Goal: Task Accomplishment & Management: Use online tool/utility

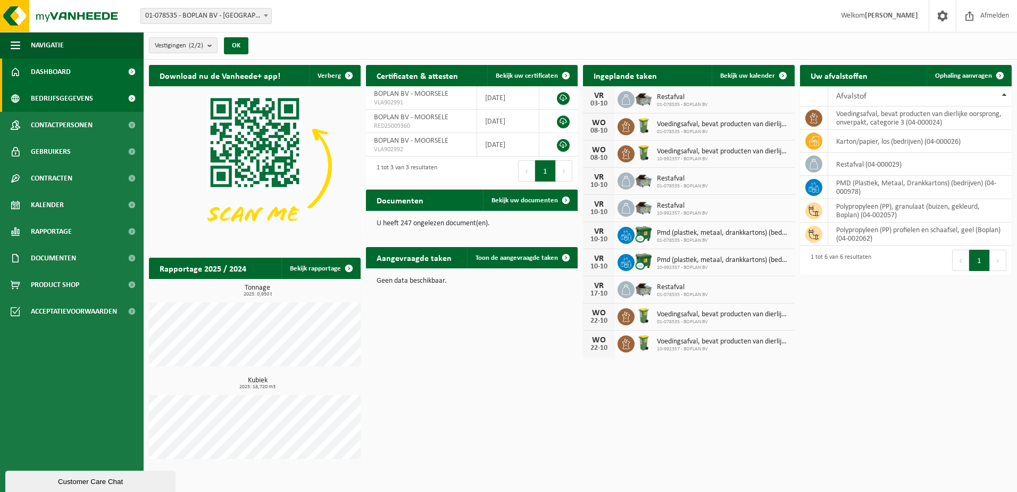
click at [60, 103] on span "Bedrijfsgegevens" at bounding box center [62, 98] width 62 height 27
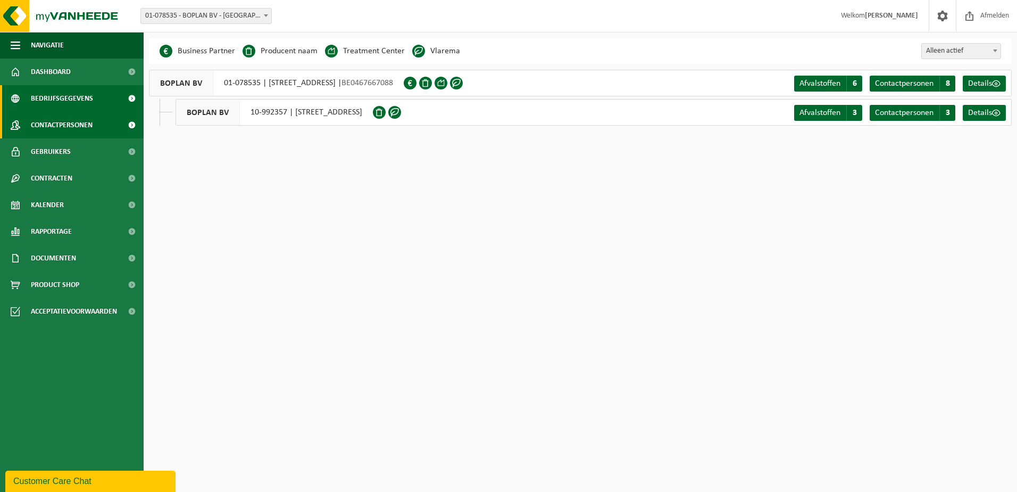
click at [55, 116] on span "Contactpersonen" at bounding box center [62, 125] width 62 height 27
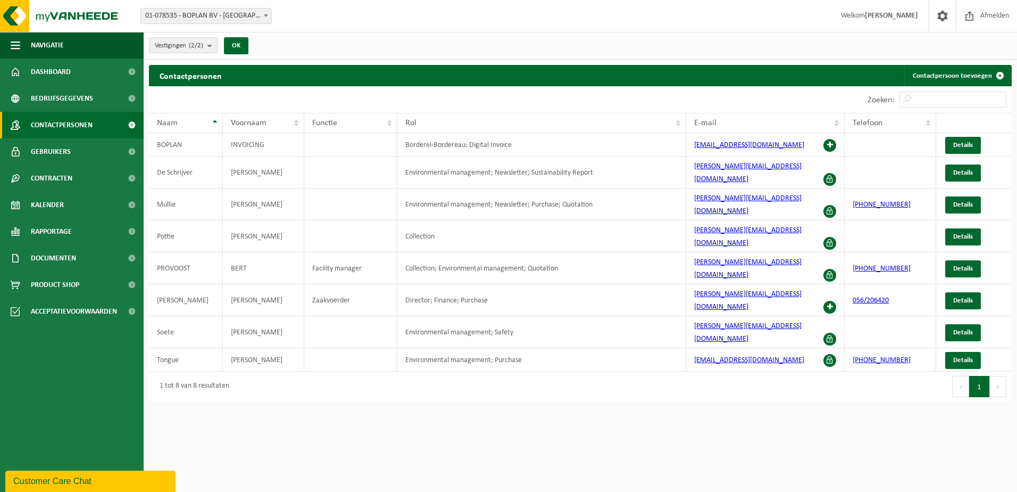
click at [59, 94] on span "Bedrijfsgegevens" at bounding box center [62, 98] width 62 height 27
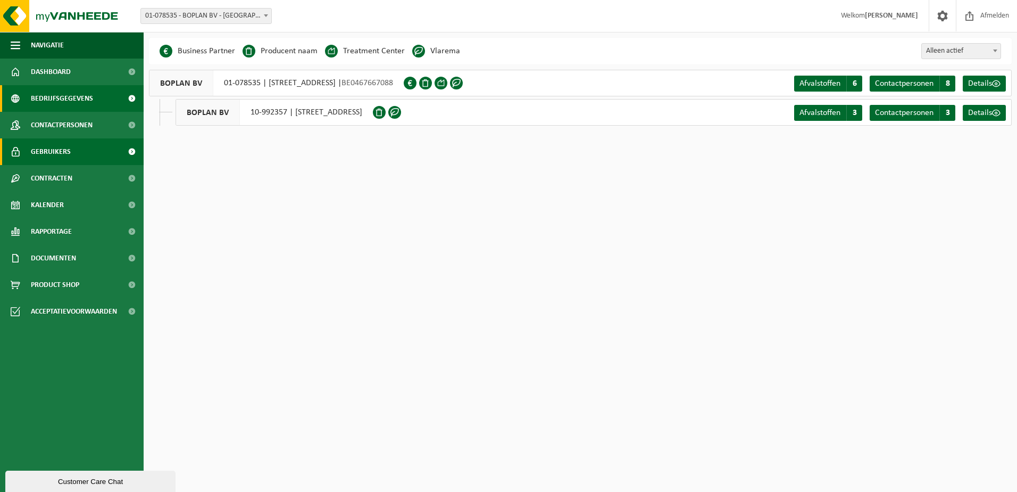
click at [67, 160] on span "Gebruikers" at bounding box center [51, 151] width 40 height 27
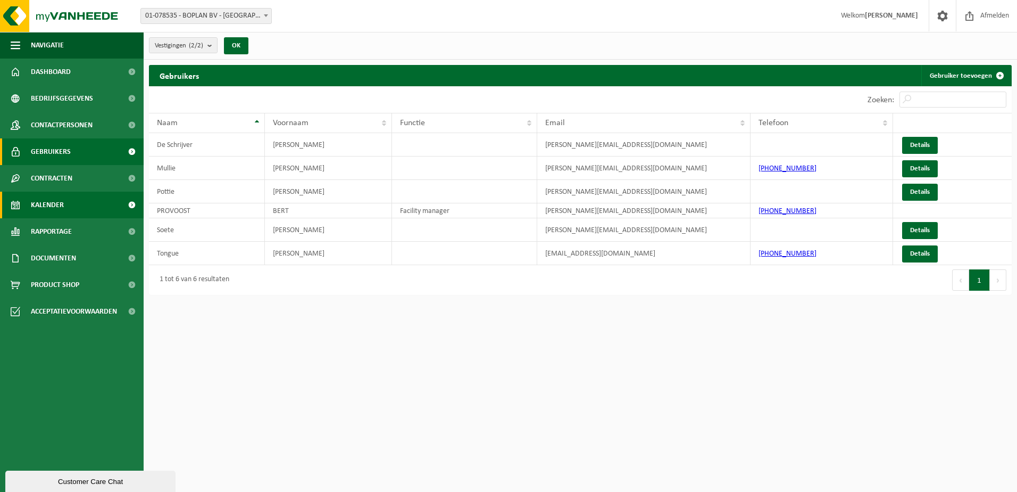
click at [61, 201] on span "Kalender" at bounding box center [47, 204] width 33 height 27
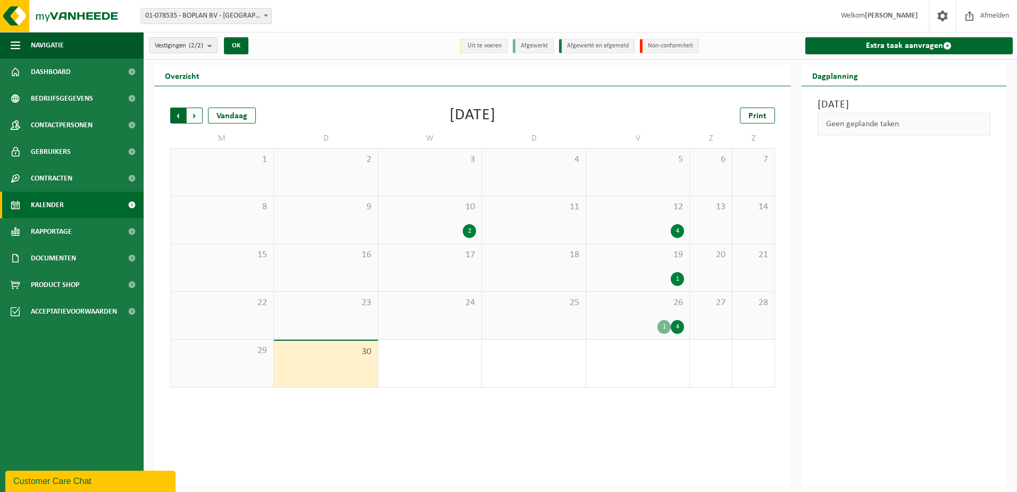
click at [197, 115] on span "Volgende" at bounding box center [195, 115] width 16 height 16
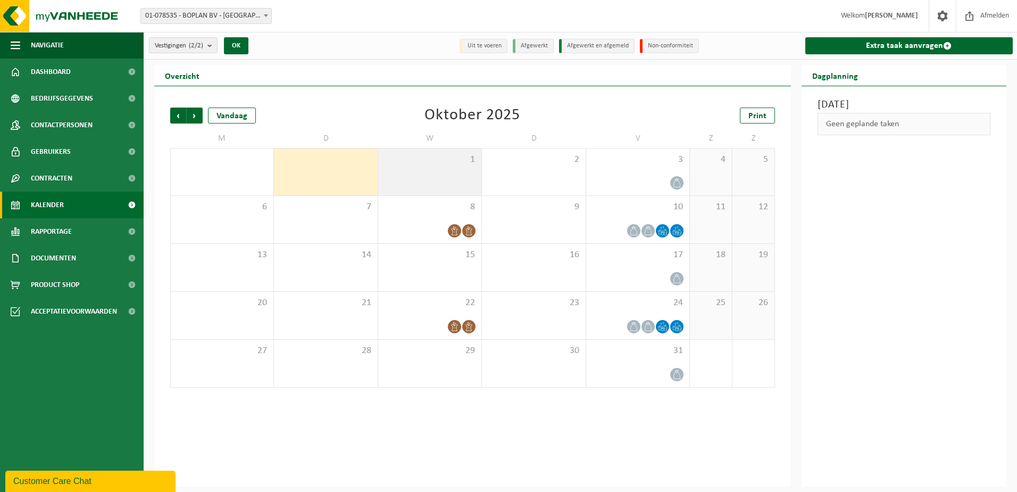
click at [473, 167] on div "1" at bounding box center [429, 171] width 103 height 47
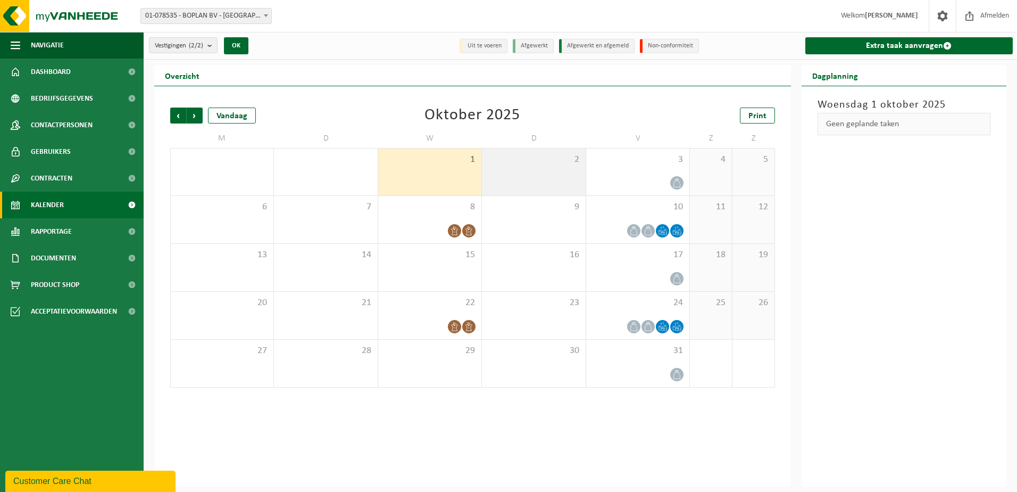
click at [518, 177] on div "2" at bounding box center [533, 171] width 103 height 47
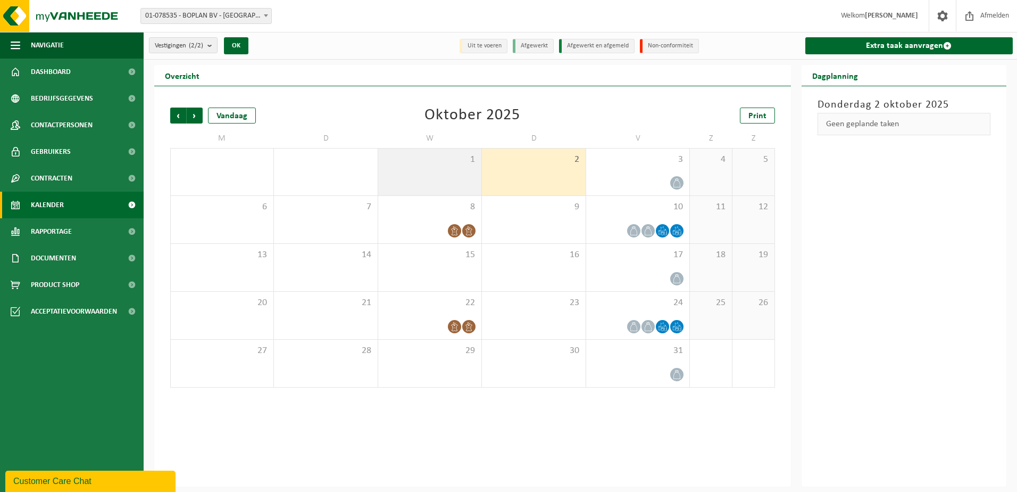
click at [459, 178] on div "1" at bounding box center [429, 171] width 103 height 47
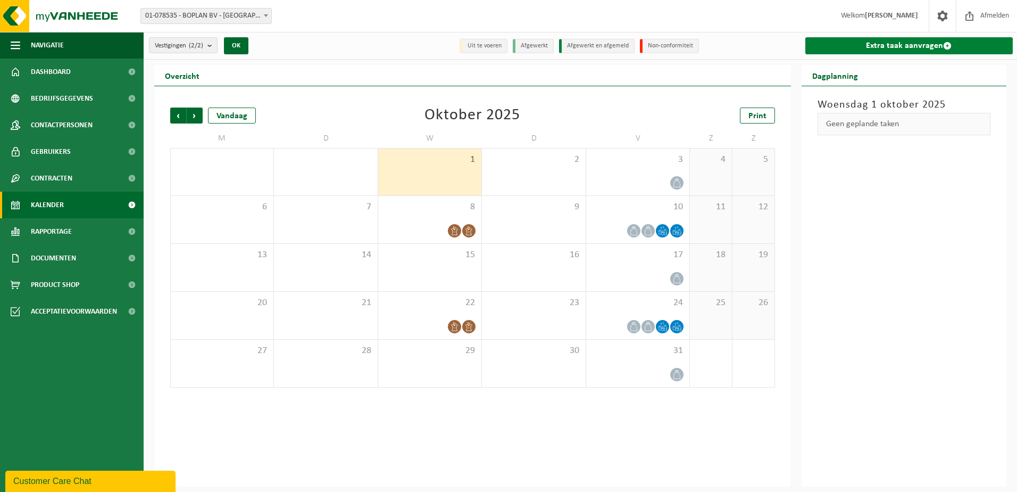
click at [945, 48] on span at bounding box center [947, 45] width 9 height 9
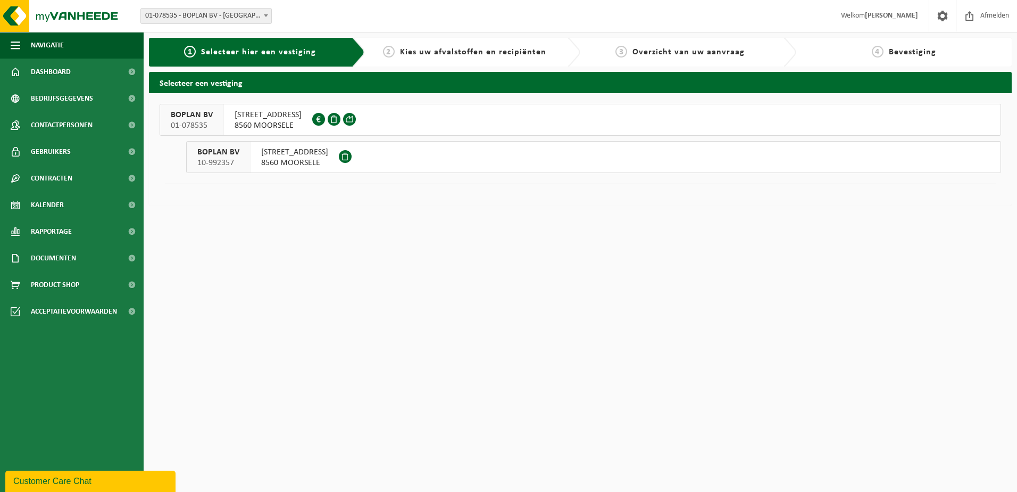
click at [280, 115] on span "MUIZELSTRAAT 12" at bounding box center [268, 115] width 67 height 11
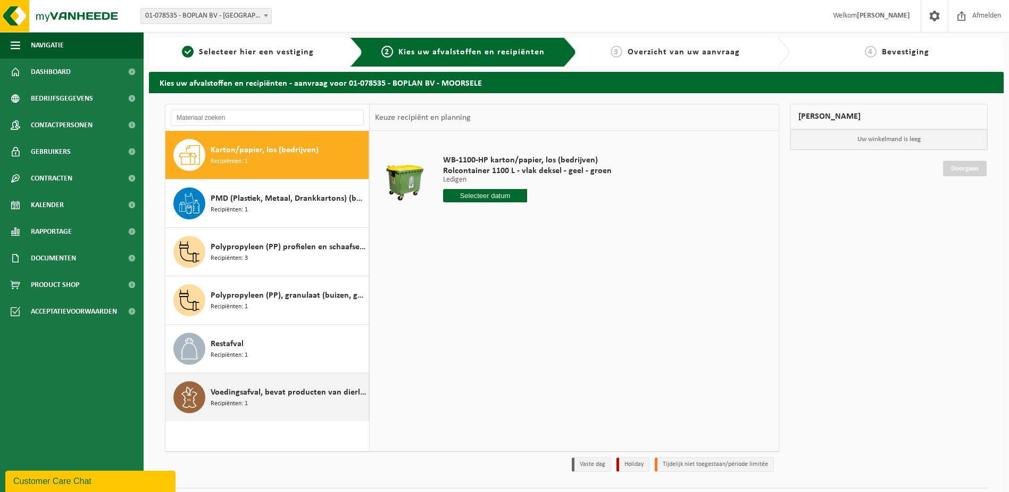
click at [261, 407] on div "Voedingsafval, bevat producten van dierlijke oorsprong, onverpakt, categorie 3 …" at bounding box center [288, 397] width 155 height 32
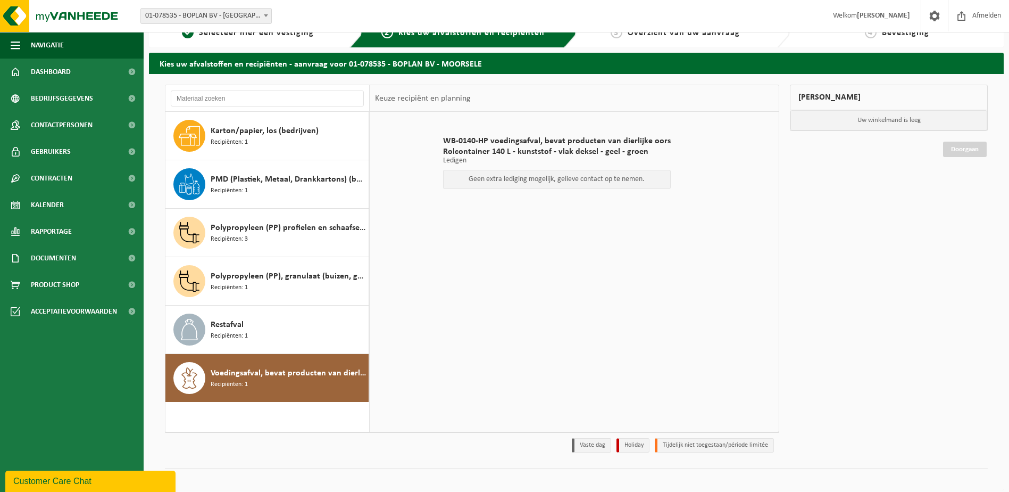
scroll to position [28, 0]
